Goal: Information Seeking & Learning: Learn about a topic

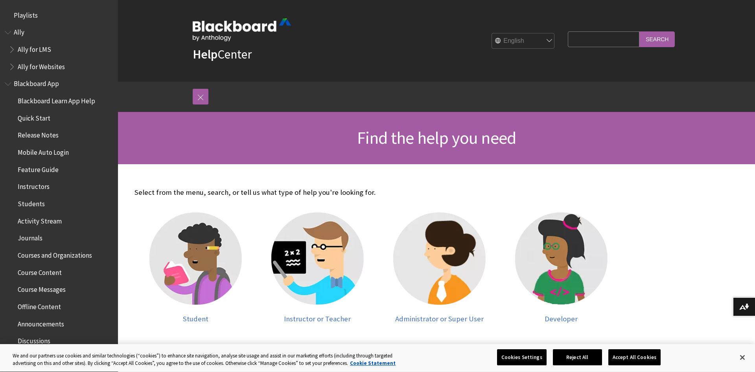
click at [602, 39] on input "Search Query" at bounding box center [604, 38] width 72 height 15
type input "academic reading"
click at [639, 31] on input "Search" at bounding box center [656, 38] width 35 height 15
click at [662, 42] on input "Search" at bounding box center [656, 38] width 35 height 15
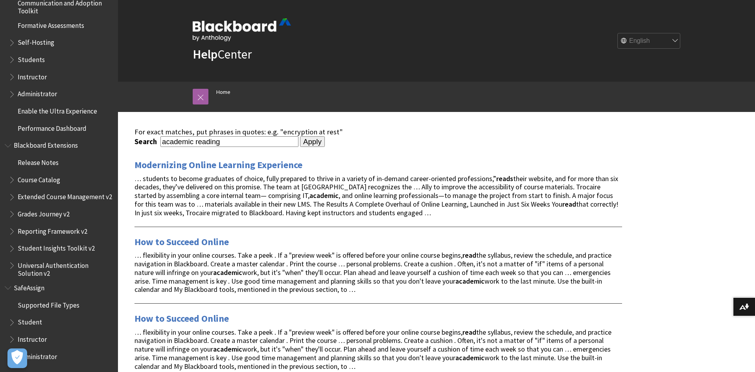
click at [264, 139] on input "academic reading" at bounding box center [229, 141] width 138 height 11
type input "academic reading and writing"
click at [300, 136] on input "Apply" at bounding box center [312, 141] width 25 height 11
click at [314, 142] on input "Apply" at bounding box center [312, 141] width 25 height 11
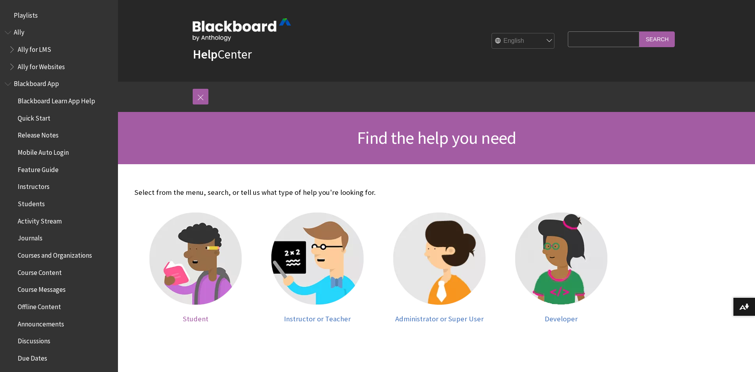
click at [190, 245] on img at bounding box center [195, 259] width 92 height 92
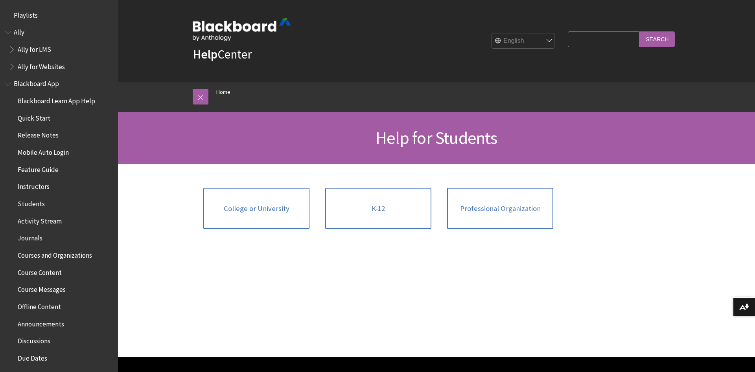
click at [274, 273] on div "College or University" at bounding box center [378, 260] width 520 height 193
click at [256, 212] on span "College or University" at bounding box center [257, 208] width 66 height 9
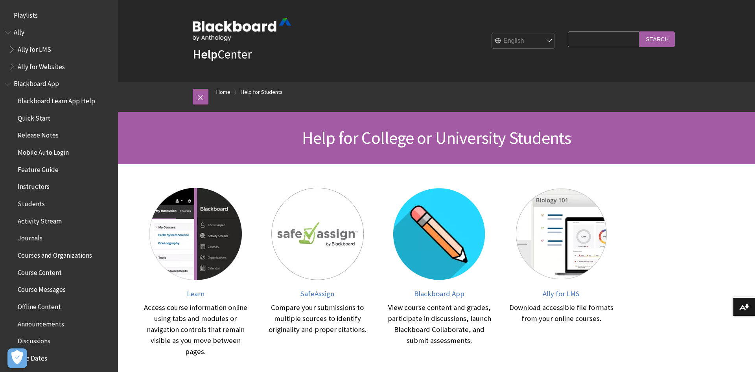
click at [593, 44] on input "Search Query" at bounding box center [604, 38] width 72 height 15
type input "examples of plaigariam"
click at [639, 31] on input "Search" at bounding box center [656, 38] width 35 height 15
click at [662, 39] on input "Search" at bounding box center [656, 38] width 35 height 15
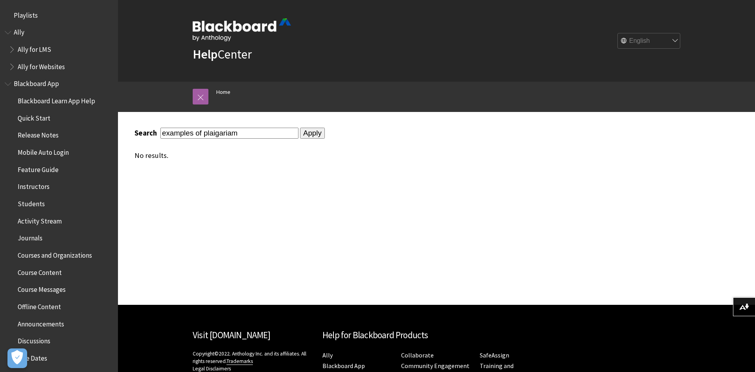
click at [237, 130] on input "examples of plaigariam" at bounding box center [229, 133] width 138 height 11
click at [235, 132] on input "examples of plaigariam" at bounding box center [229, 133] width 138 height 11
click at [236, 132] on input "examples of plaigari" at bounding box center [229, 133] width 138 height 11
type input "examples of plagiarism"
click at [300, 128] on input "Apply" at bounding box center [312, 133] width 25 height 11
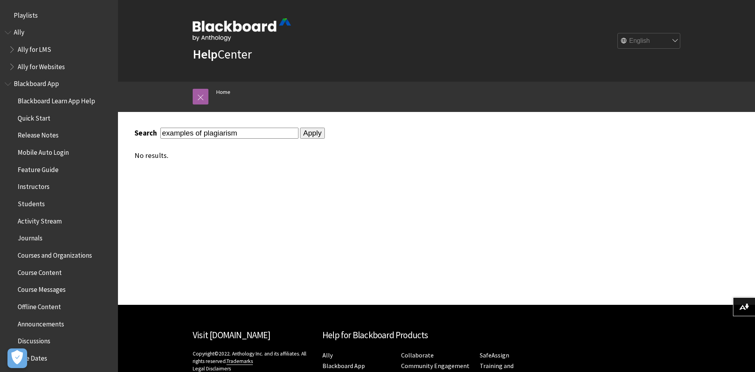
click at [306, 134] on input "Apply" at bounding box center [312, 133] width 25 height 11
click at [261, 133] on input "examples of plagiarism" at bounding box center [229, 133] width 138 height 11
click at [17, 84] on span "Blackboard App" at bounding box center [36, 82] width 45 height 11
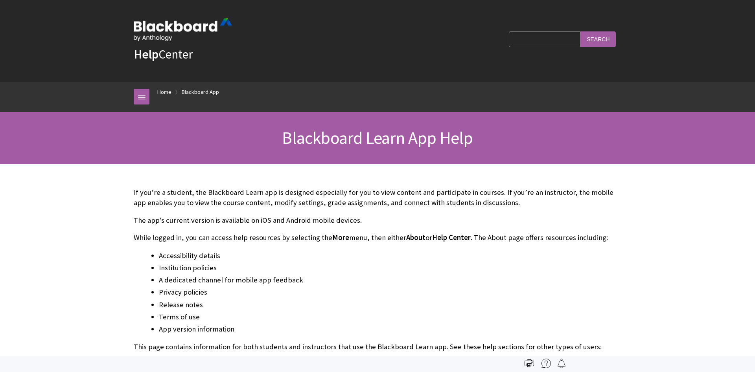
click at [271, 215] on div "If you’re a student, the Blackboard Learn app is designed especially for you to…" at bounding box center [377, 277] width 487 height 181
click at [274, 197] on p "If you’re a student, the Blackboard Learn app is designed especially for you to…" at bounding box center [377, 197] width 487 height 20
click at [379, 198] on p "If you’re a student, the Blackboard Learn app is designed especially for you to…" at bounding box center [377, 197] width 487 height 20
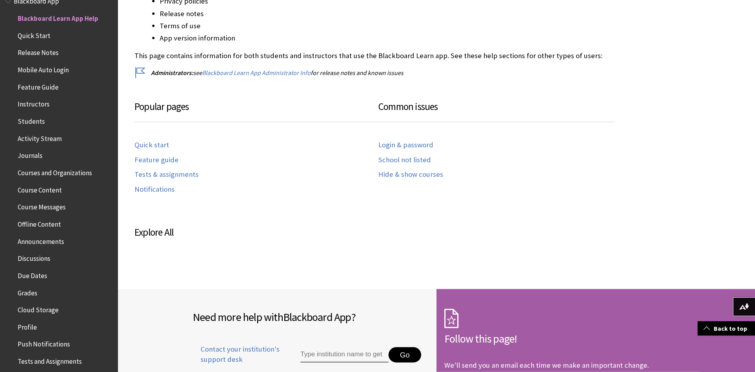
scroll to position [291, 0]
